Goal: Navigation & Orientation: Find specific page/section

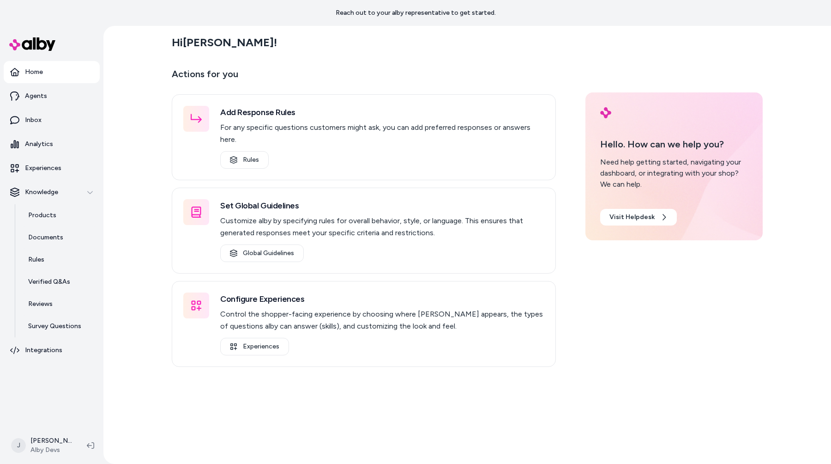
click at [315, 391] on main "Hi Jason ! Actions for you Add Response Rules For any specific questions custom…" at bounding box center [467, 258] width 591 height 464
click at [80, 117] on link "Inbox" at bounding box center [52, 120] width 96 height 22
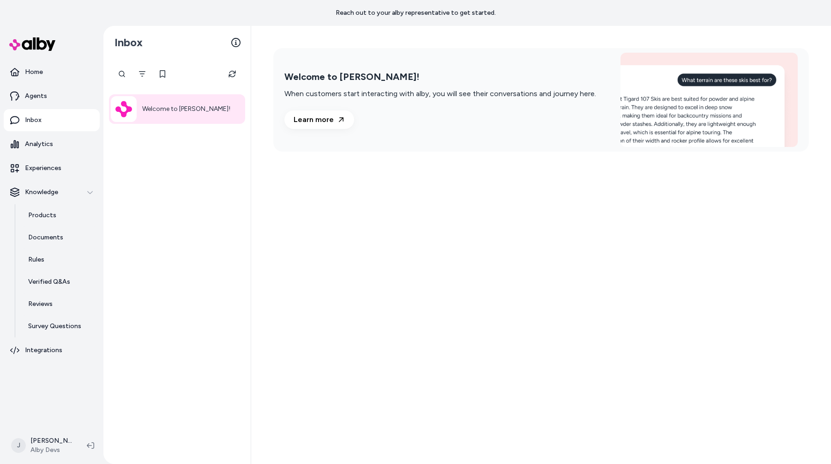
click at [324, 315] on div "Welcome to alby! When customers start interacting with alby, you will see their…" at bounding box center [541, 245] width 580 height 438
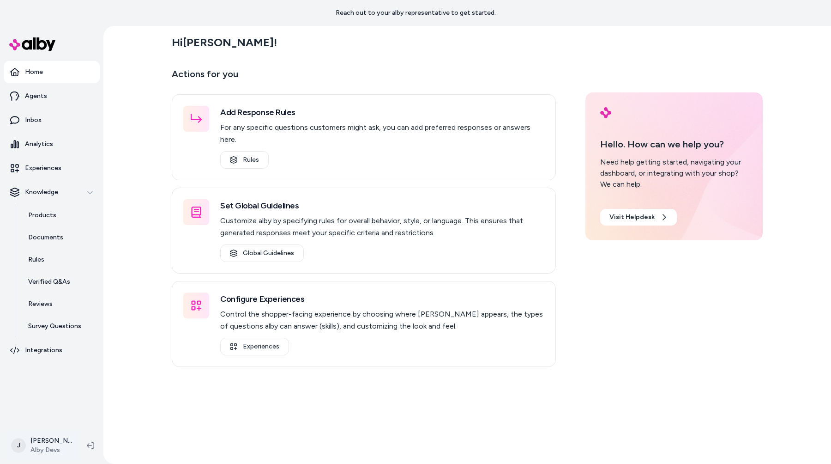
click at [36, 436] on html "Reach out to your alby representative to get started. Home Agents Inbox Analyti…" at bounding box center [415, 232] width 831 height 464
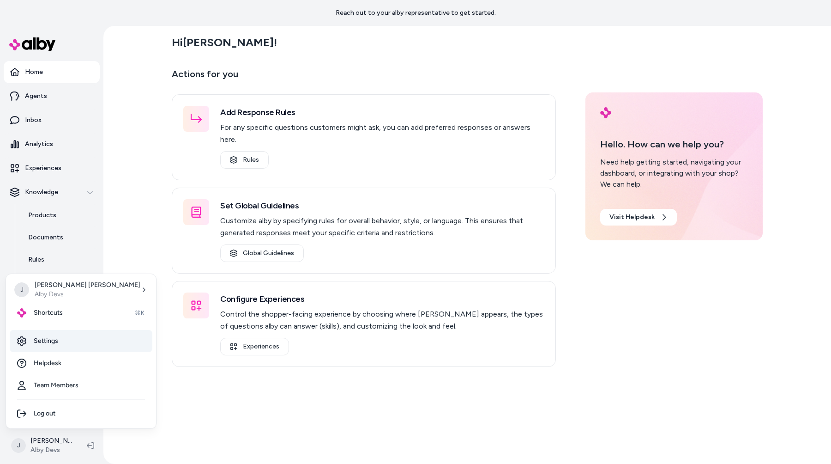
click at [65, 341] on link "Settings" at bounding box center [81, 341] width 143 height 22
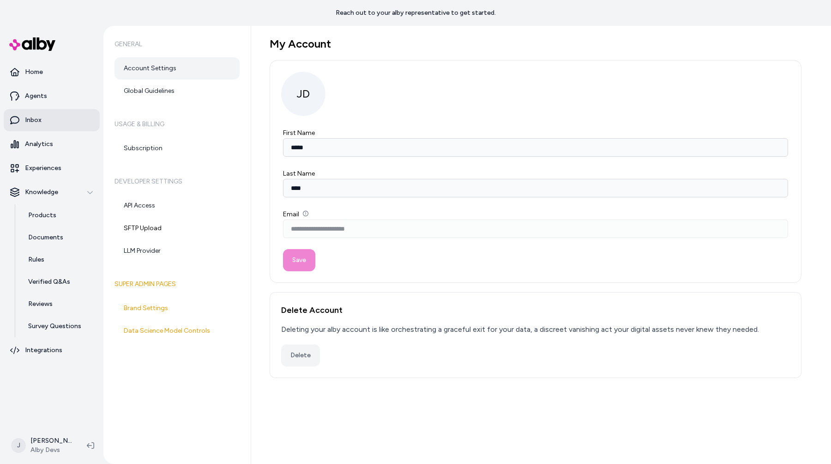
click at [75, 125] on link "Inbox" at bounding box center [52, 120] width 96 height 22
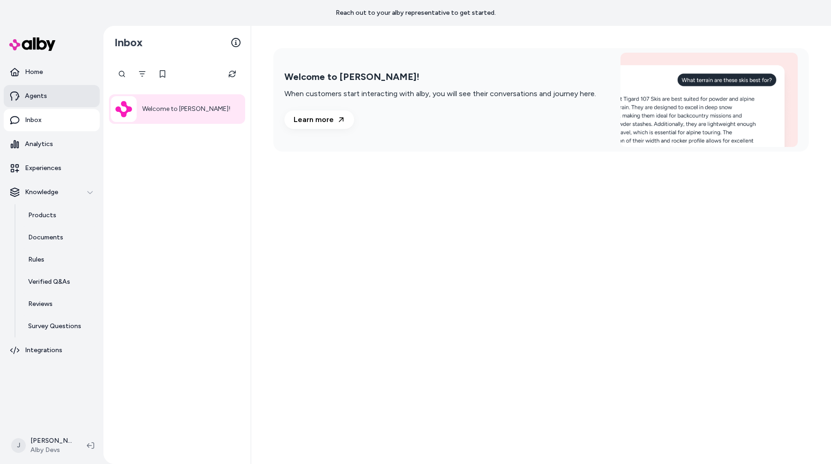
click at [72, 89] on link "Agents" at bounding box center [52, 96] width 96 height 22
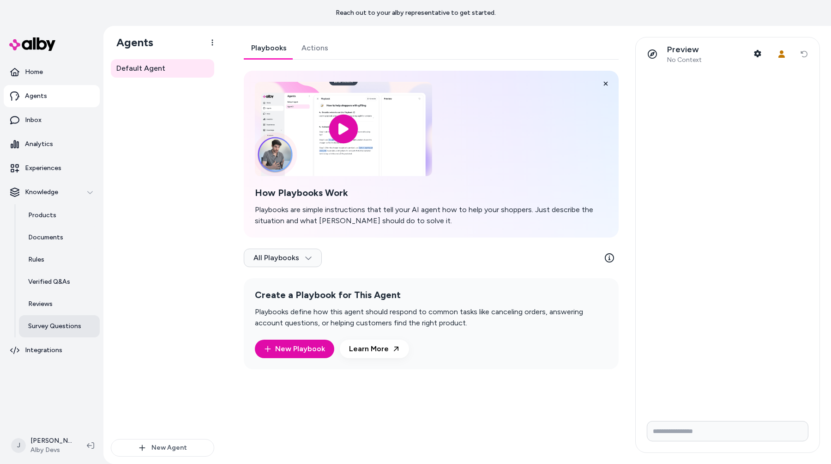
click at [86, 327] on link "Survey Questions" at bounding box center [59, 326] width 81 height 22
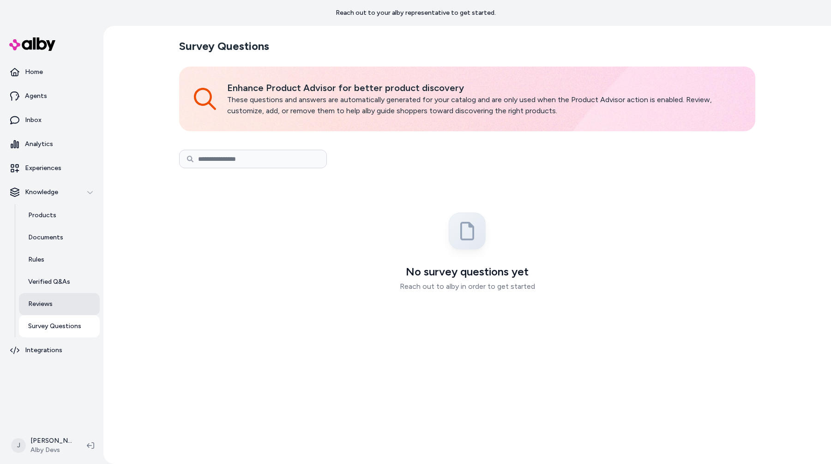
click at [77, 303] on link "Reviews" at bounding box center [59, 304] width 81 height 22
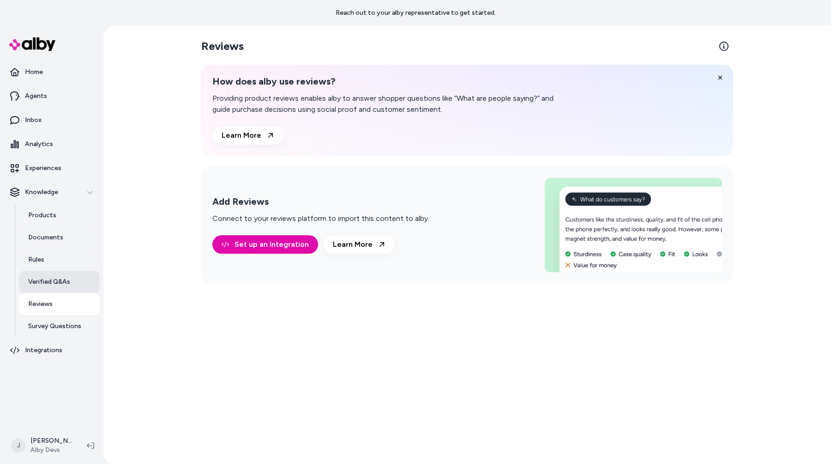
click at [78, 279] on link "Verified Q&As" at bounding box center [59, 282] width 81 height 22
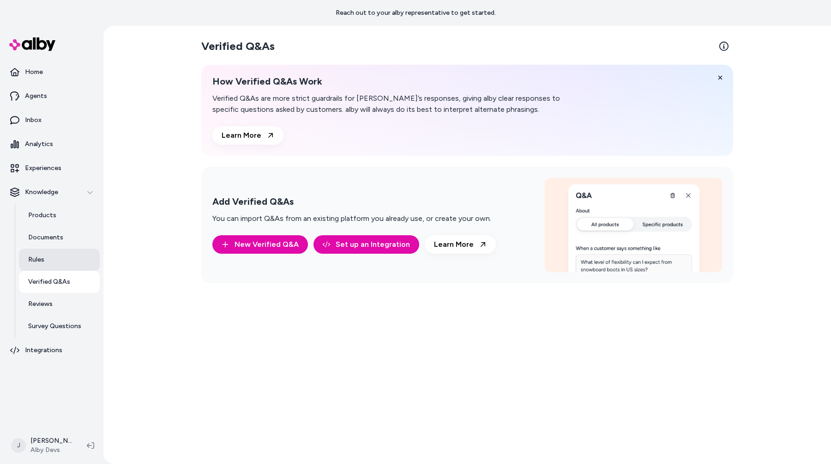
click at [76, 250] on link "Rules" at bounding box center [59, 259] width 81 height 22
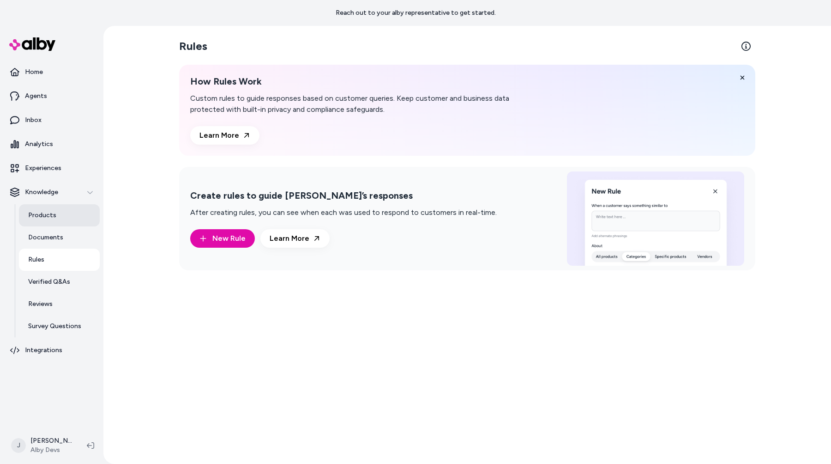
click at [75, 224] on link "Products" at bounding box center [59, 215] width 81 height 22
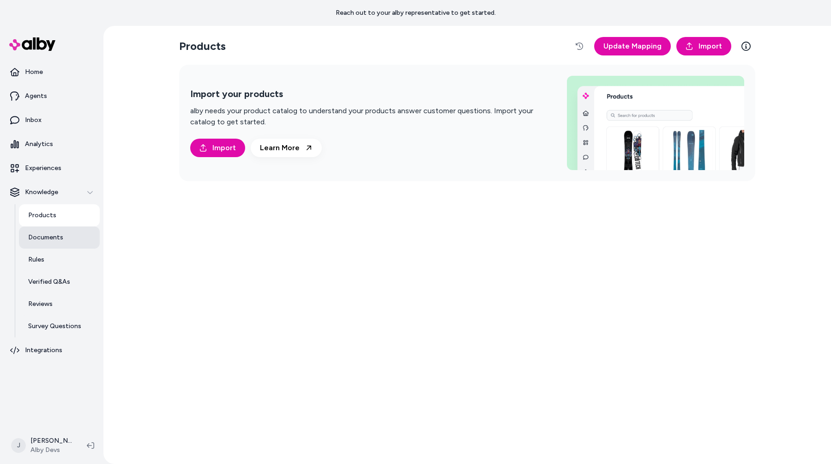
click at [74, 236] on link "Documents" at bounding box center [59, 237] width 81 height 22
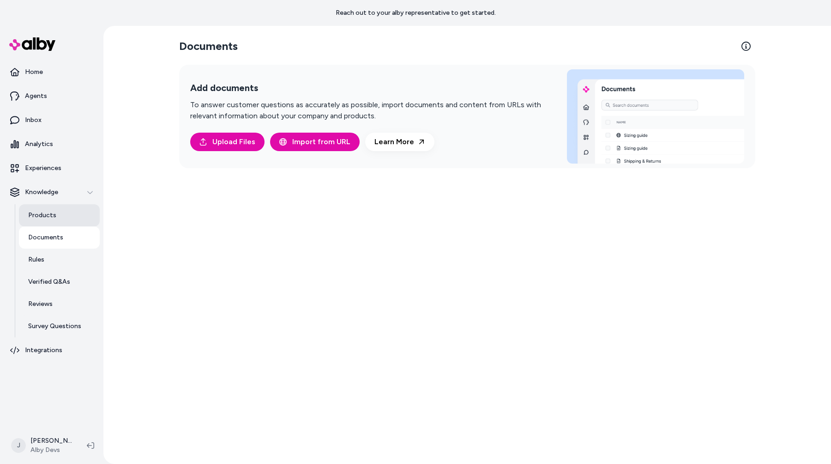
click at [75, 217] on link "Products" at bounding box center [59, 215] width 81 height 22
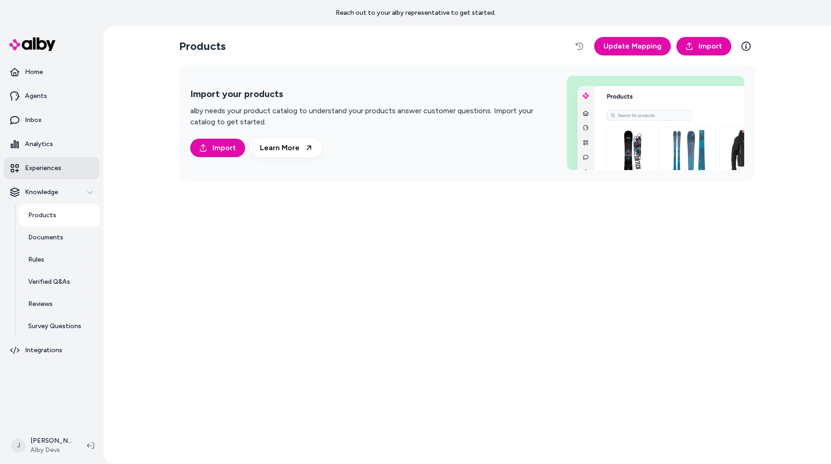
click at [79, 159] on link "Experiences" at bounding box center [52, 168] width 96 height 22
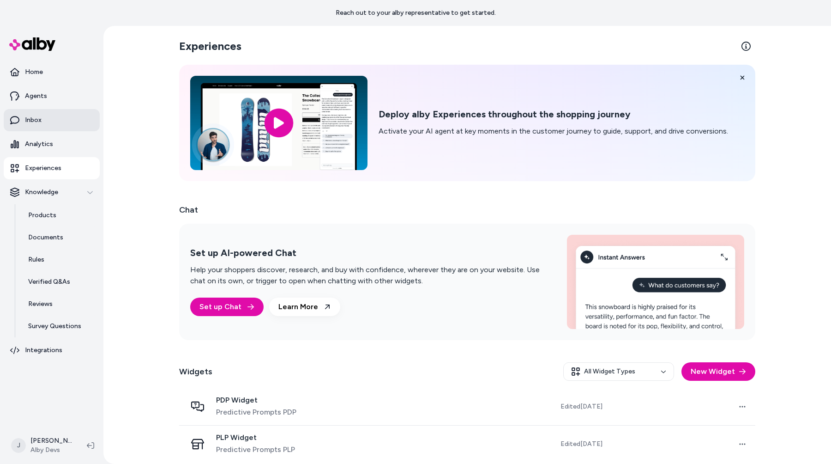
click at [82, 123] on link "Inbox" at bounding box center [52, 120] width 96 height 22
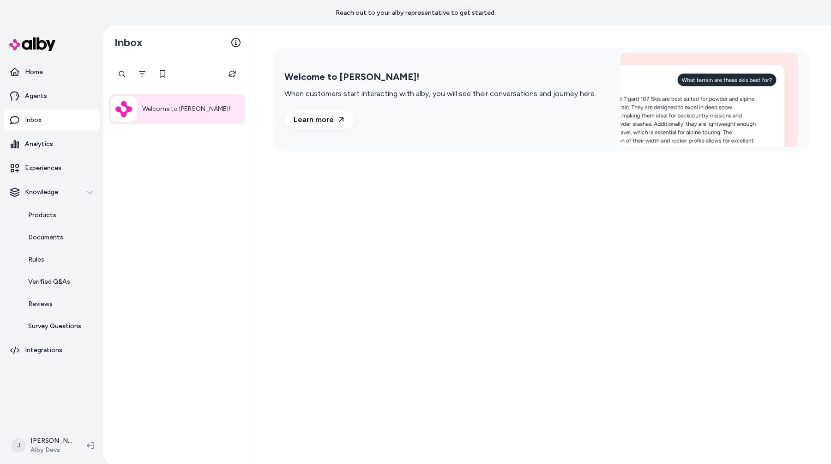
click at [138, 100] on div "Welcome to alby!" at bounding box center [177, 109] width 136 height 30
click at [61, 93] on link "Agents" at bounding box center [52, 96] width 96 height 22
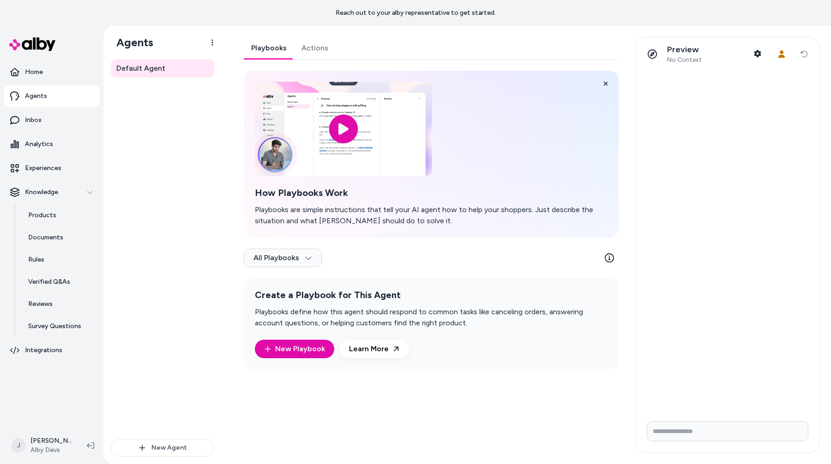
click at [308, 47] on link "Actions" at bounding box center [315, 48] width 42 height 22
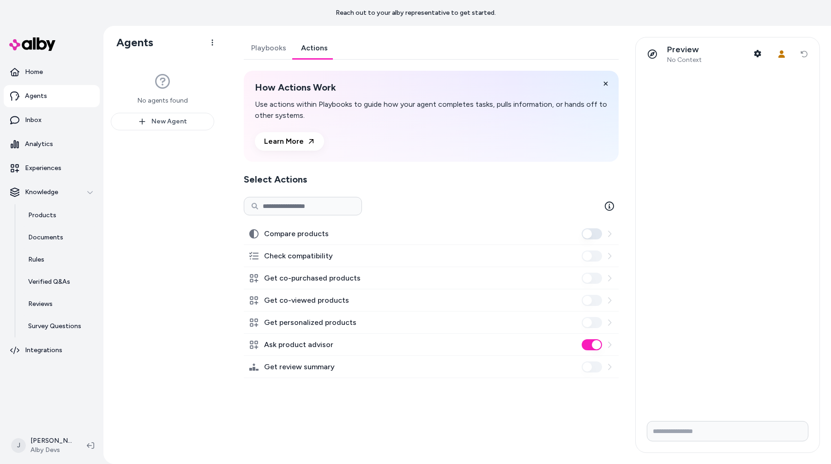
click at [268, 48] on link "Playbooks" at bounding box center [269, 48] width 50 height 22
click at [313, 48] on link "Actions" at bounding box center [315, 48] width 42 height 22
click at [272, 51] on link "Playbooks" at bounding box center [269, 48] width 50 height 22
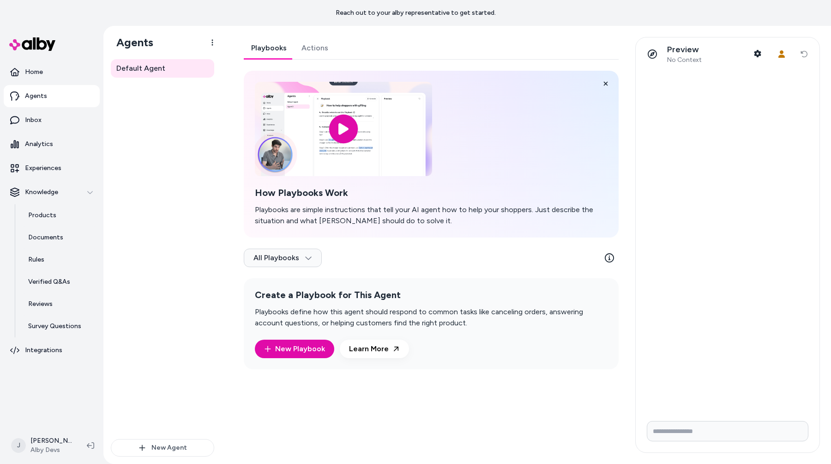
click at [303, 48] on link "Actions" at bounding box center [315, 48] width 42 height 22
click at [273, 45] on link "Playbooks" at bounding box center [269, 48] width 50 height 22
click at [305, 46] on link "Actions" at bounding box center [315, 48] width 42 height 22
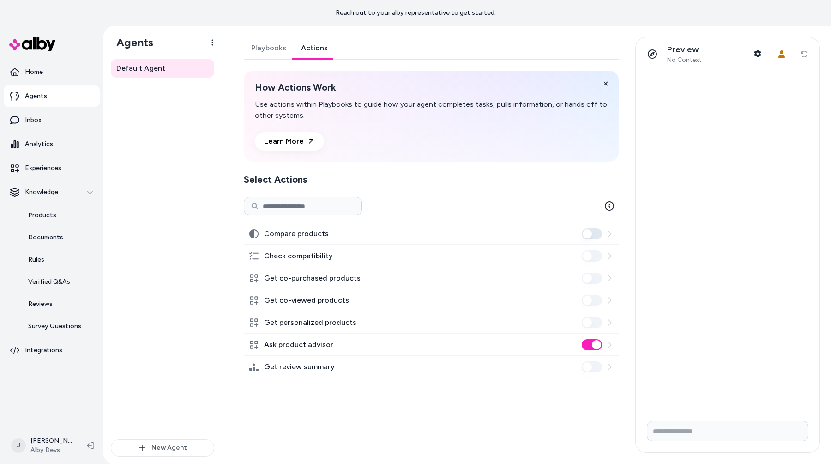
click at [281, 50] on link "Playbooks" at bounding box center [269, 48] width 50 height 22
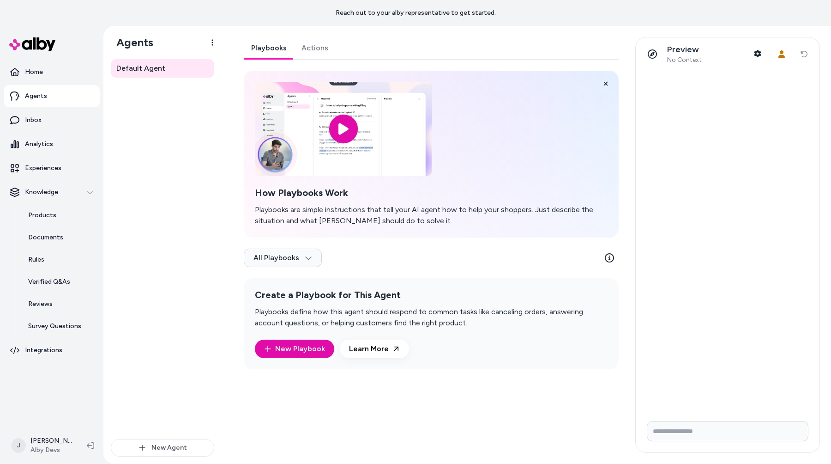
click at [305, 50] on link "Actions" at bounding box center [315, 48] width 42 height 22
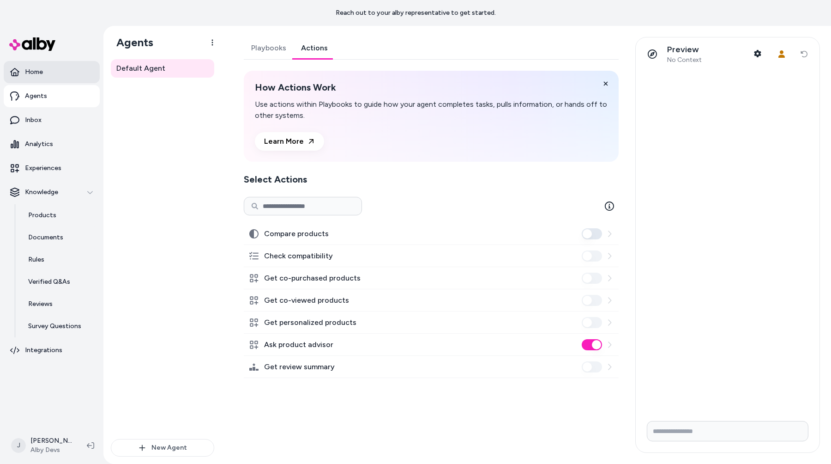
click at [88, 75] on link "Home" at bounding box center [52, 72] width 96 height 22
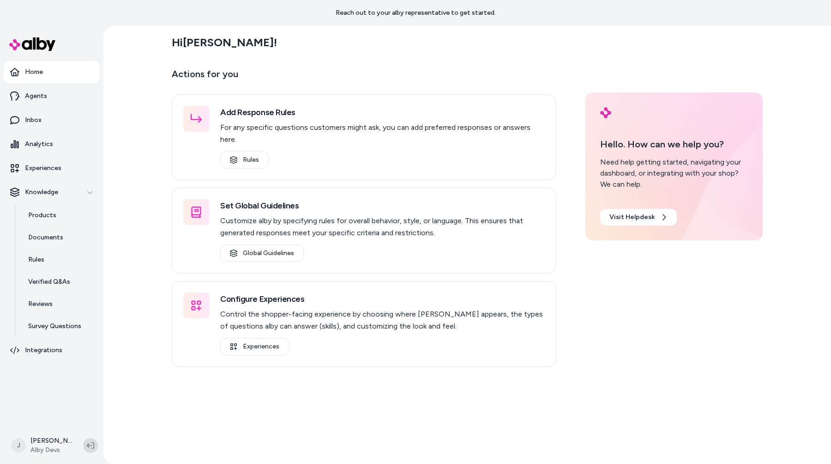
click at [88, 446] on icon at bounding box center [90, 445] width 7 height 6
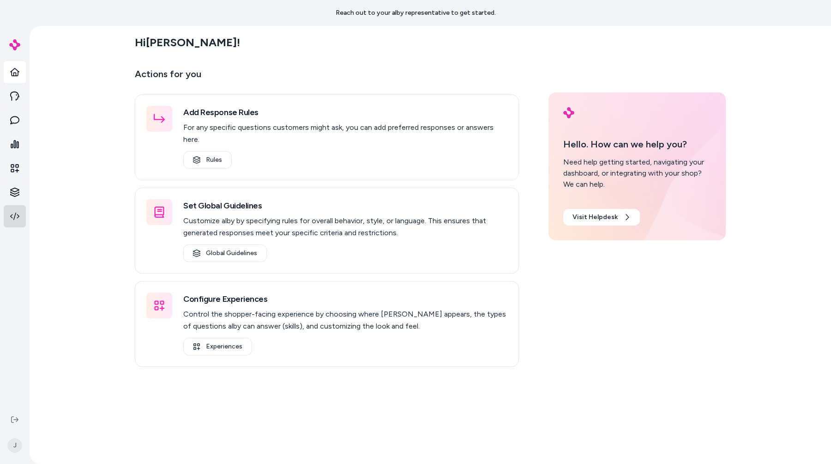
click at [15, 212] on icon at bounding box center [14, 216] width 9 height 9
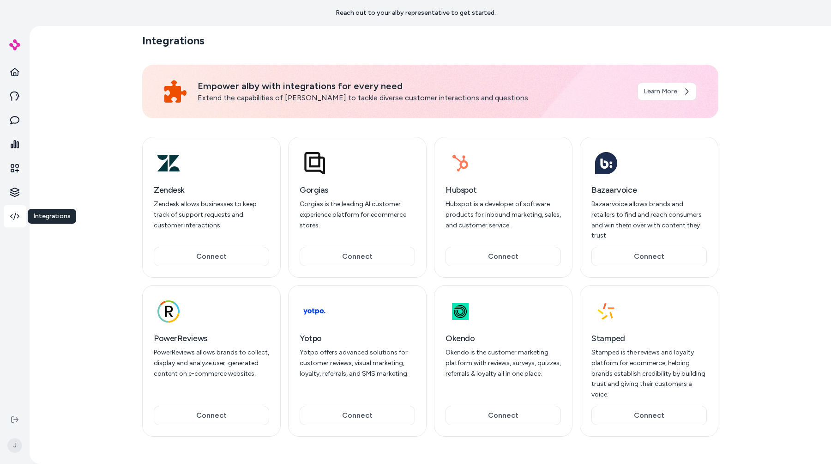
click at [86, 285] on div "Integrations Empower alby with integrations for every need Extend the capabilit…" at bounding box center [431, 245] width 802 height 438
click at [99, 311] on div "Integrations Empower alby with integrations for every need Extend the capabilit…" at bounding box center [431, 245] width 802 height 438
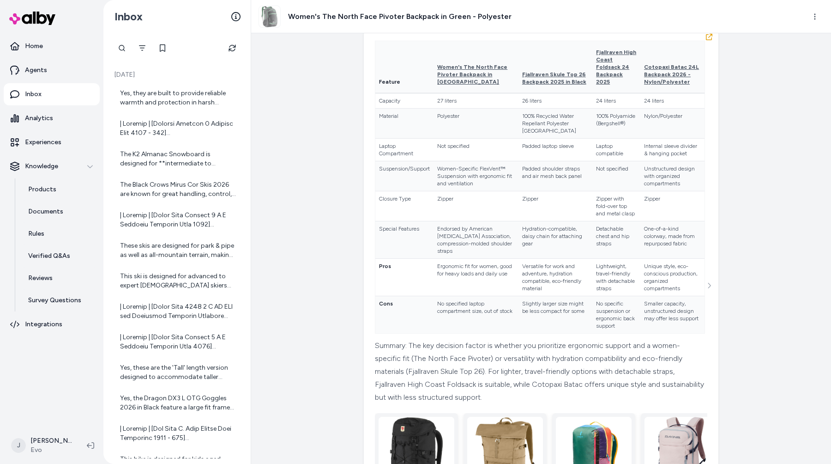
scroll to position [164, 0]
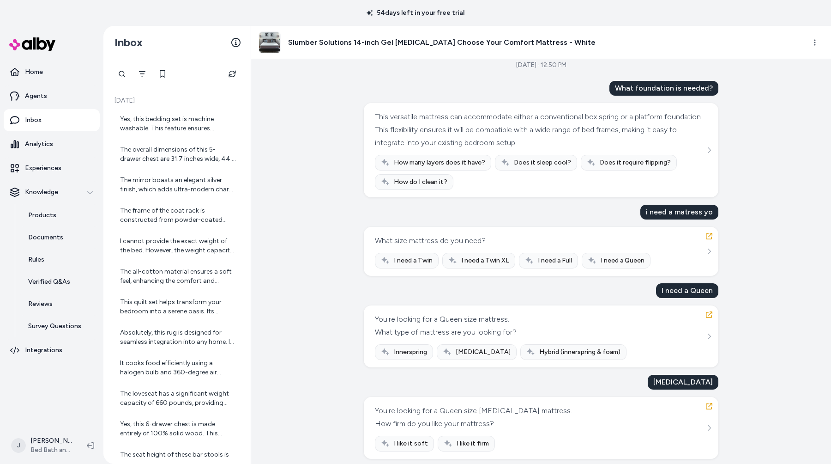
scroll to position [293, 0]
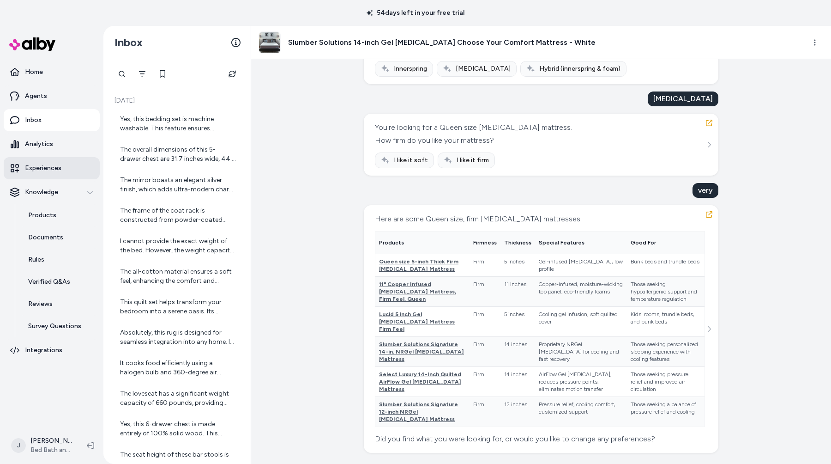
click at [54, 171] on p "Experiences" at bounding box center [43, 167] width 36 height 9
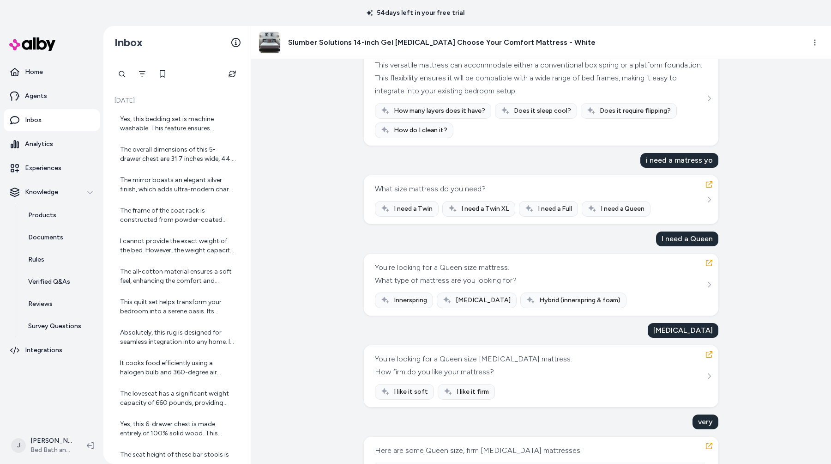
scroll to position [0, 0]
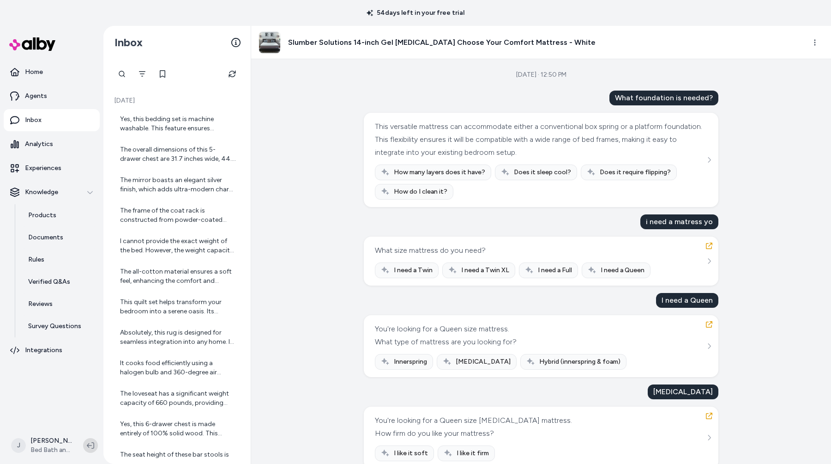
click at [91, 447] on icon at bounding box center [90, 445] width 7 height 7
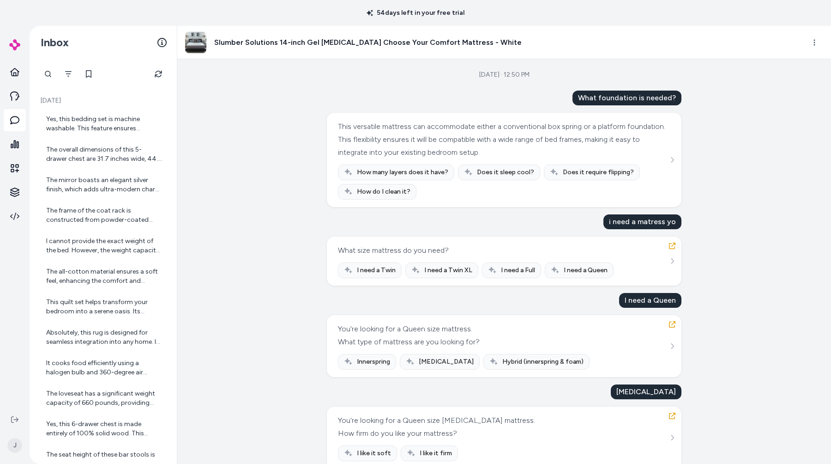
click at [225, 245] on div "[DATE] · 12:50 PM What foundation is needed? This versatile mattress can accomm…" at bounding box center [504, 261] width 654 height 405
click at [245, 222] on div "[DATE] · 12:50 PM What foundation is needed? This versatile mattress can accomm…" at bounding box center [504, 261] width 654 height 405
click at [84, 132] on div "Yes, this bedding set is machine washable. This feature ensures effortless care…" at bounding box center [104, 124] width 116 height 18
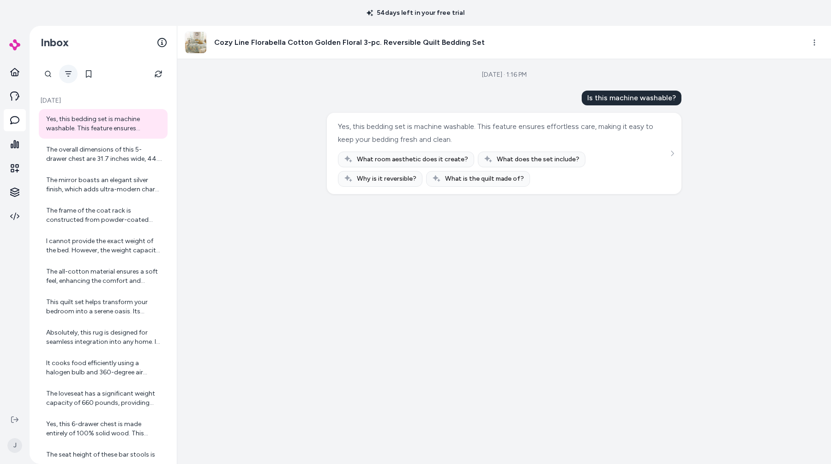
click at [72, 73] on button "Filter" at bounding box center [68, 74] width 18 height 18
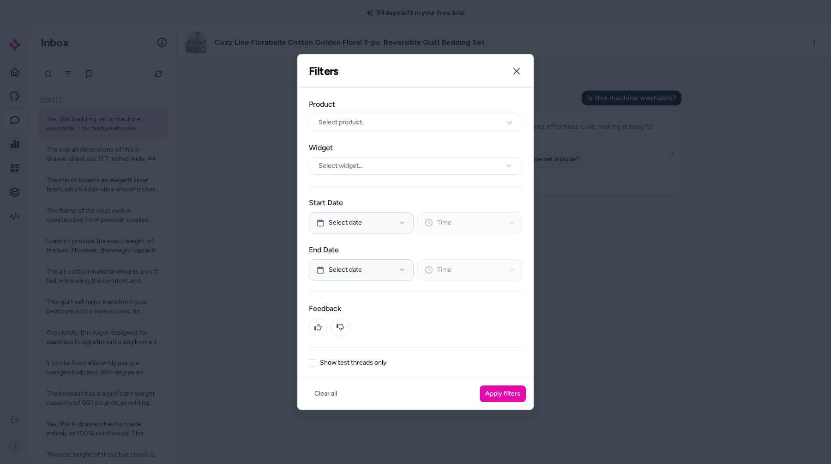
click at [357, 364] on label "Show test threads only" at bounding box center [353, 362] width 67 height 6
click at [316, 364] on button "Show test threads only" at bounding box center [312, 362] width 7 height 7
click at [508, 396] on button "Apply filters" at bounding box center [503, 393] width 46 height 17
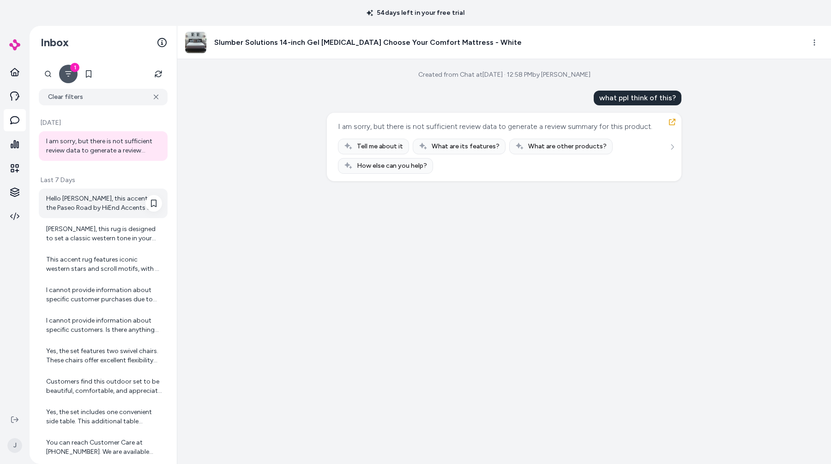
click at [79, 206] on div "Hello Ajaya, this accent rug, the Paseo Road by HiEnd Accents 3-Star Scroll Mot…" at bounding box center [104, 203] width 116 height 18
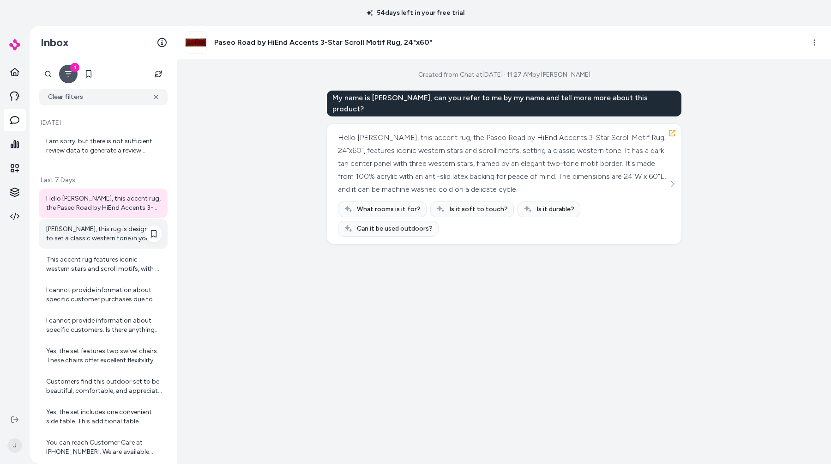
click at [78, 234] on div "John Smith, this rug is designed to set a classic western tone in your living s…" at bounding box center [104, 233] width 116 height 18
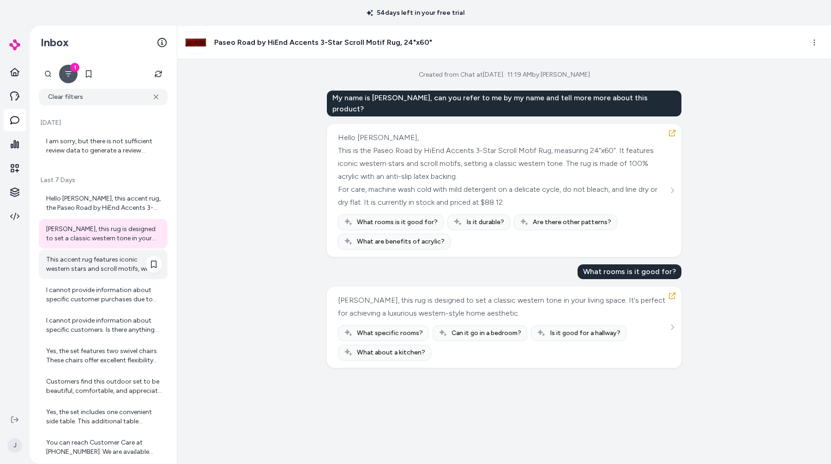
click at [72, 261] on div "This accent rug features iconic western stars and scroll motifs, with a dark ta…" at bounding box center [104, 264] width 116 height 18
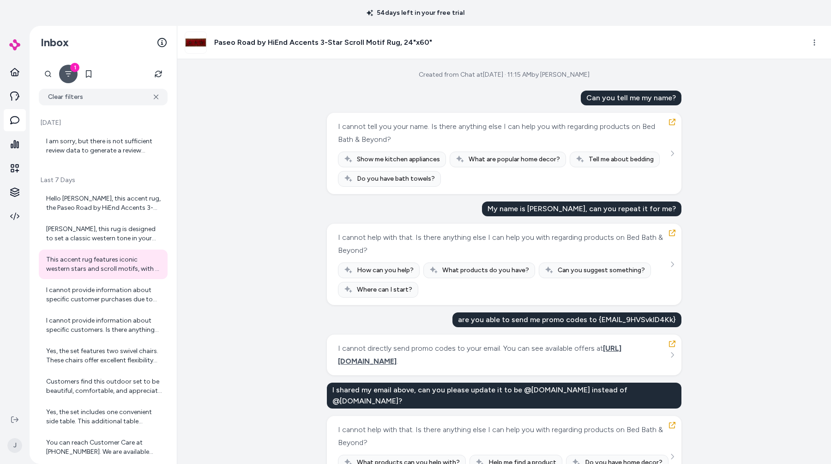
click at [271, 276] on div "Created from Chat at Aug 27, 2025 · 11:15 AM by Ajaya Mallapaty Can you tell me…" at bounding box center [504, 261] width 654 height 405
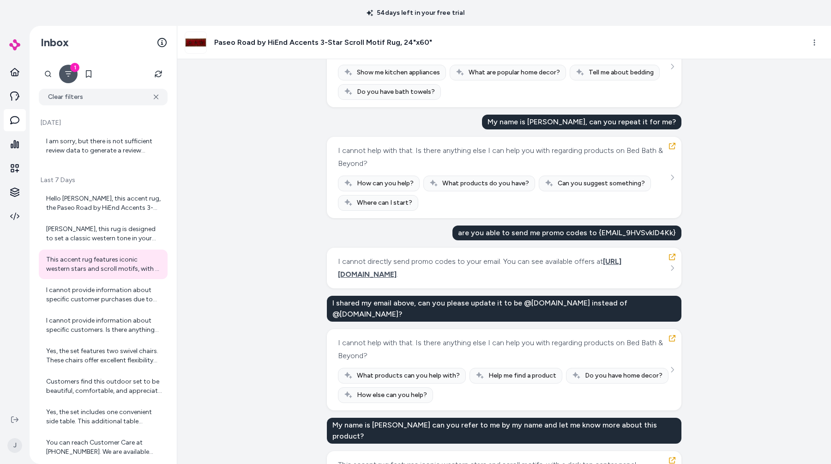
scroll to position [196, 0]
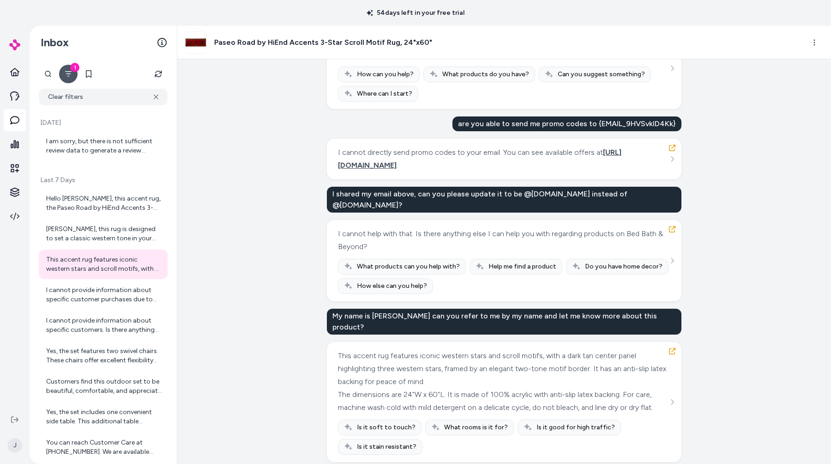
click at [259, 295] on div "Created from Chat at Aug 27, 2025 · 11:15 AM by Ajaya Mallapaty Can you tell me…" at bounding box center [504, 261] width 654 height 405
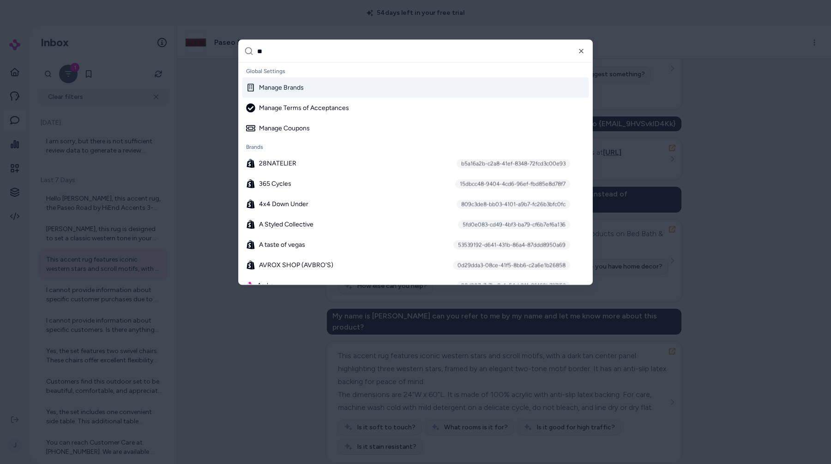
type input "***"
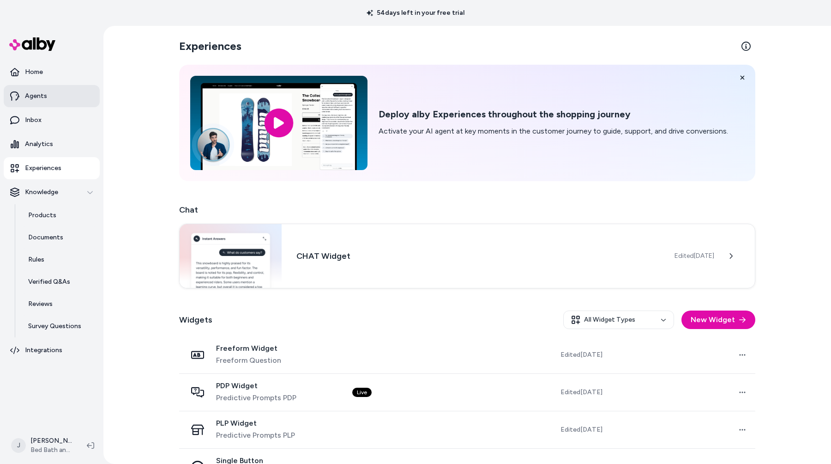
click at [61, 99] on link "Agents" at bounding box center [52, 96] width 96 height 22
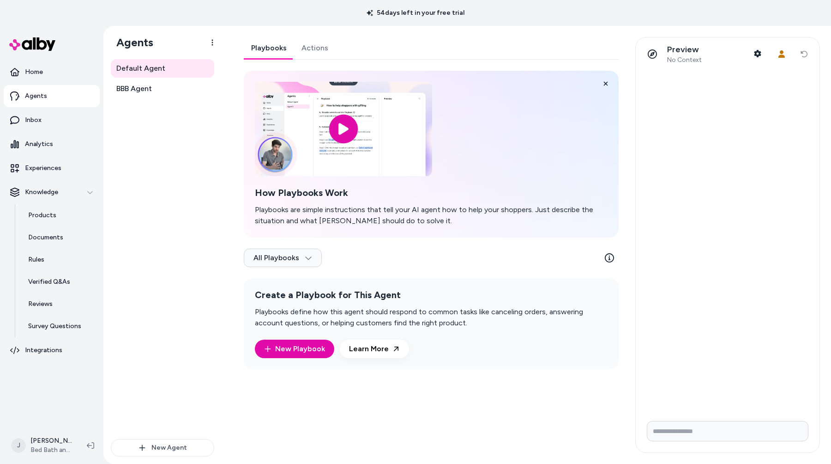
click at [149, 100] on div "Default Agent BBB Agent" at bounding box center [162, 249] width 103 height 380
click at [154, 87] on link "BBB Agent" at bounding box center [162, 88] width 103 height 18
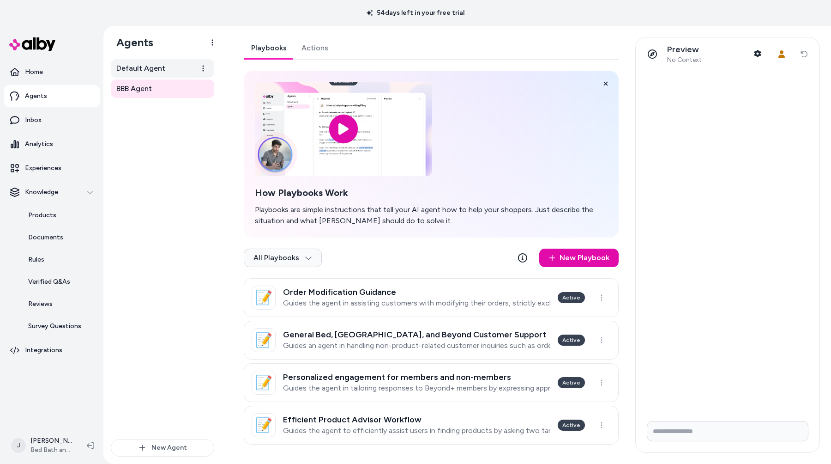
click at [159, 66] on span "Default Agent" at bounding box center [140, 68] width 49 height 11
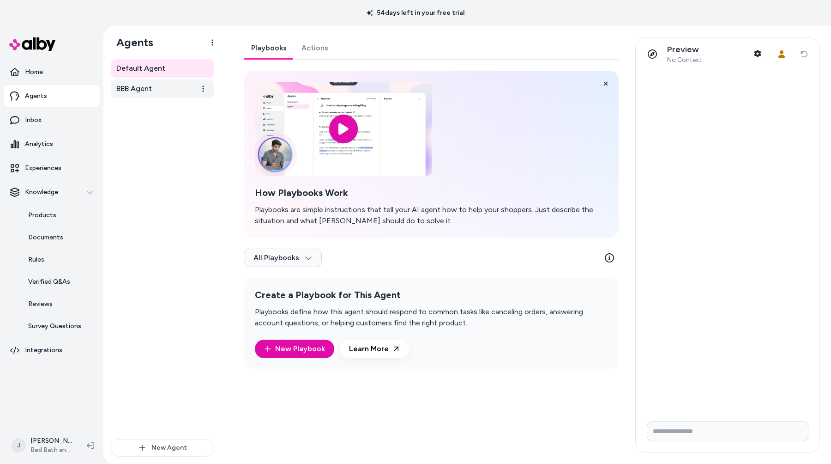
click at [155, 85] on link "BBB Agent" at bounding box center [162, 88] width 103 height 18
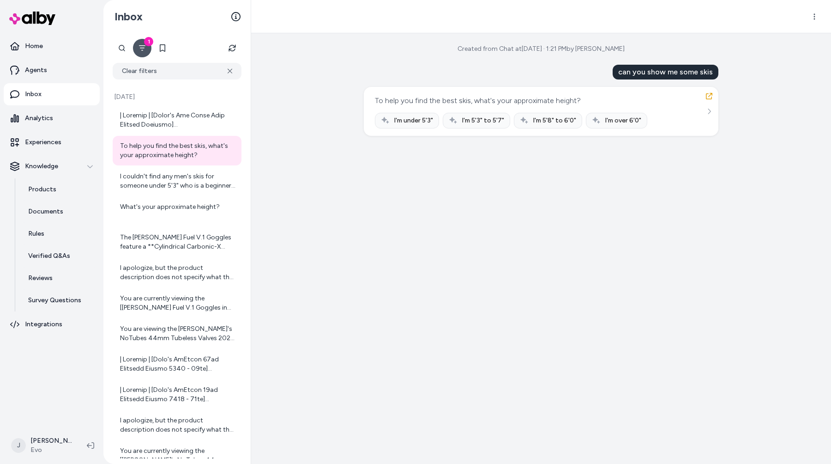
click at [426, 255] on div "Created from Chat at [DATE] · 1:21 PM by [PERSON_NAME] can you show me some ski…" at bounding box center [541, 248] width 580 height 430
click at [228, 47] on button "Refresh" at bounding box center [232, 48] width 18 height 18
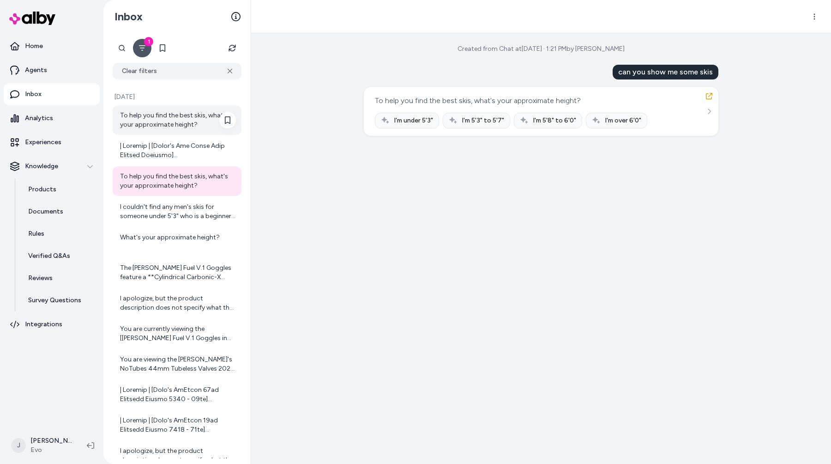
click at [170, 126] on div "To help you find the best skis, what's your approximate height?" at bounding box center [178, 120] width 116 height 18
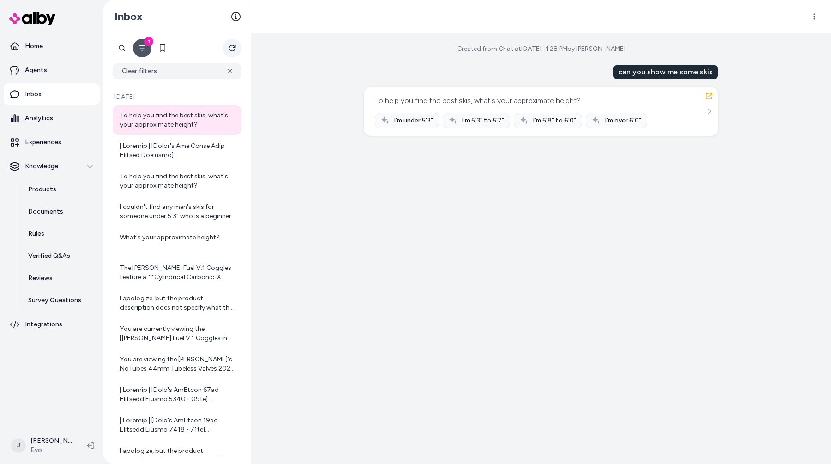
click at [235, 41] on button "Refresh" at bounding box center [232, 48] width 18 height 18
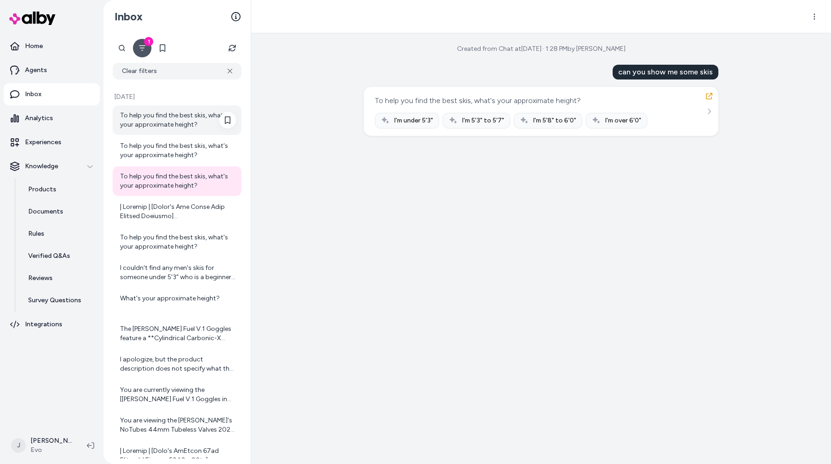
click at [180, 117] on div "To help you find the best skis, what's your approximate height?" at bounding box center [178, 120] width 116 height 18
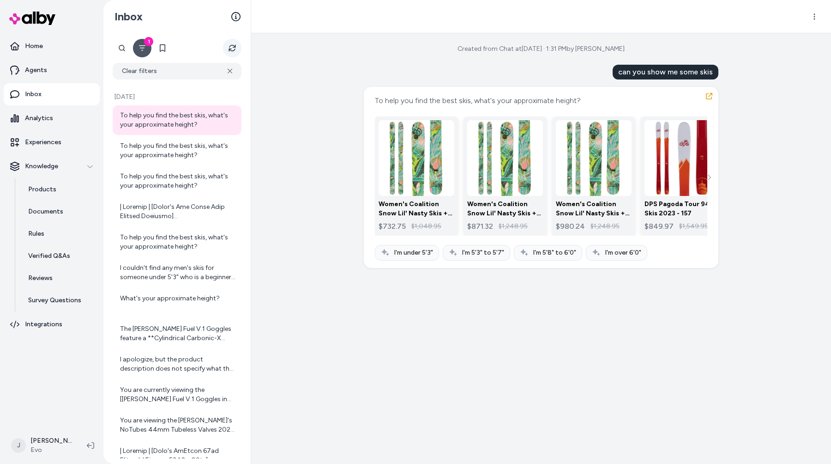
click at [239, 45] on button "Refresh" at bounding box center [232, 48] width 18 height 18
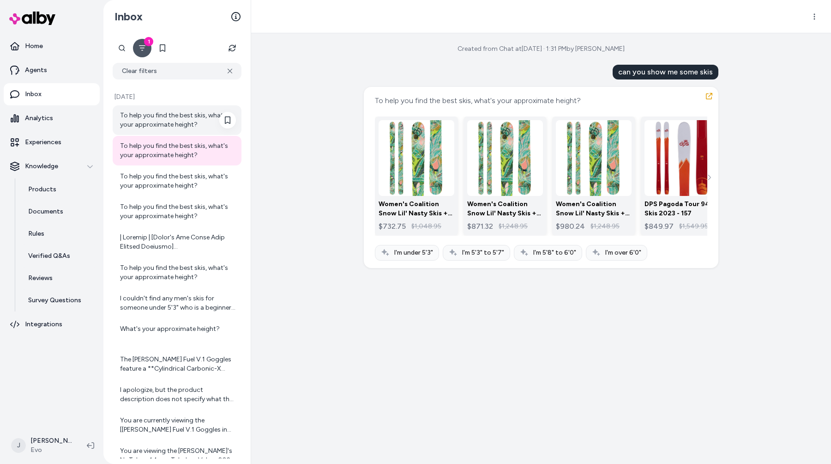
click at [183, 110] on div "To help you find the best skis, what's your approximate height?" at bounding box center [177, 120] width 129 height 30
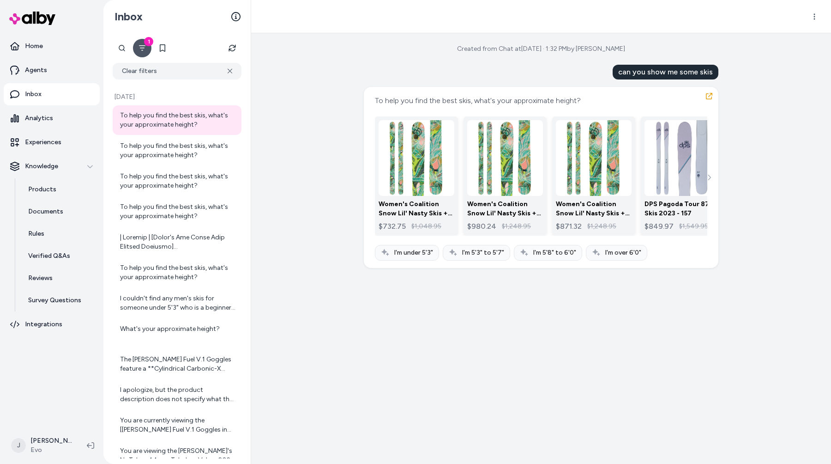
click at [306, 162] on div "Created from Chat at Aug 28, 2025 · 1:32 PM by Jason Deng can you show me some …" at bounding box center [541, 248] width 580 height 430
click at [76, 65] on link "Agents" at bounding box center [52, 70] width 96 height 22
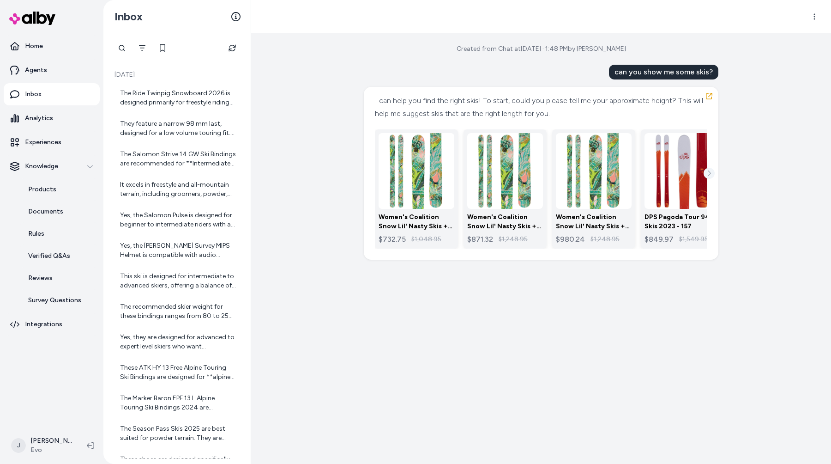
click at [711, 172] on icon "See more" at bounding box center [709, 173] width 6 height 6
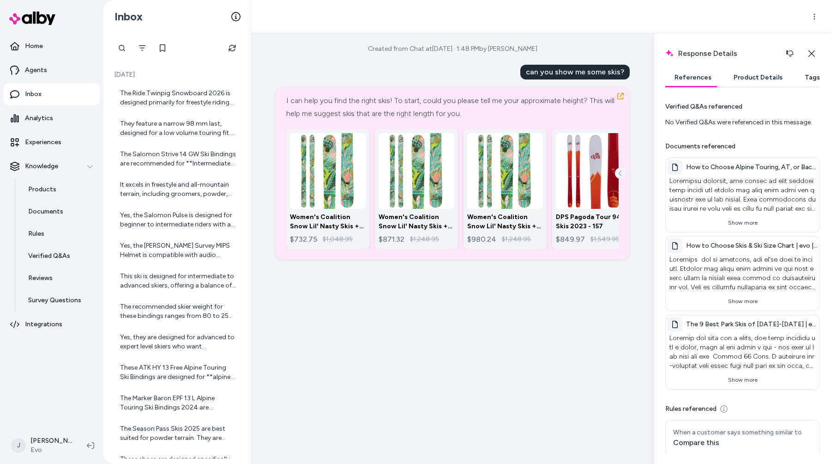
click at [624, 173] on icon "See more" at bounding box center [621, 173] width 6 height 6
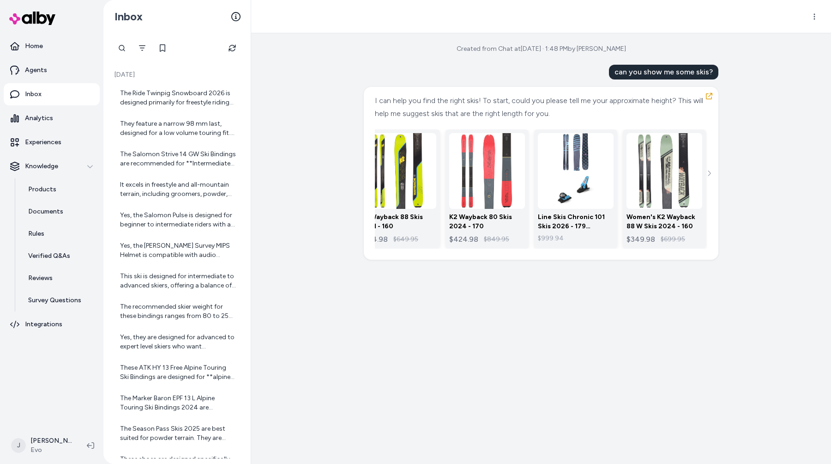
scroll to position [0, 468]
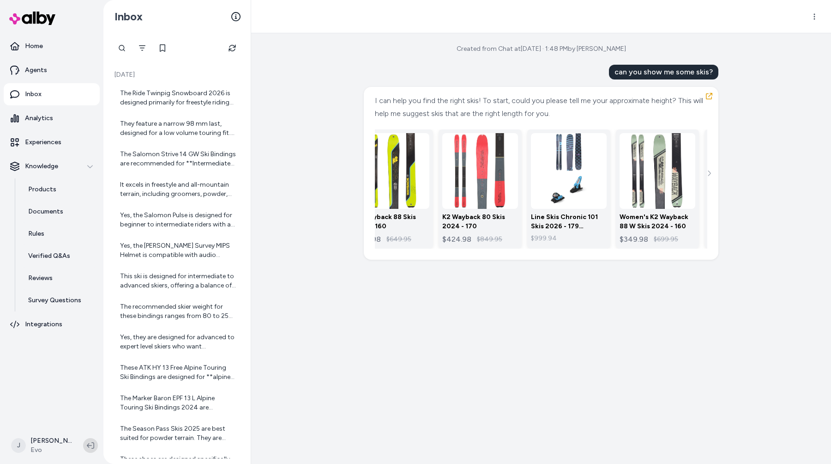
click at [87, 446] on icon at bounding box center [90, 445] width 7 height 7
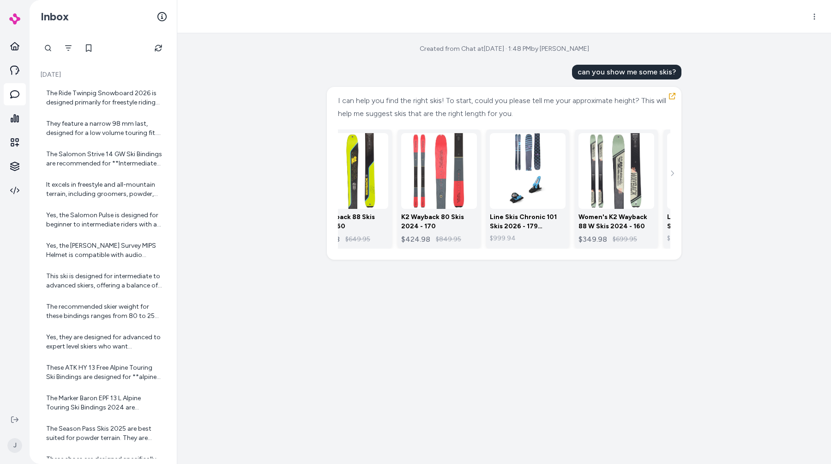
scroll to position [0, 549]
